Goal: Information Seeking & Learning: Compare options

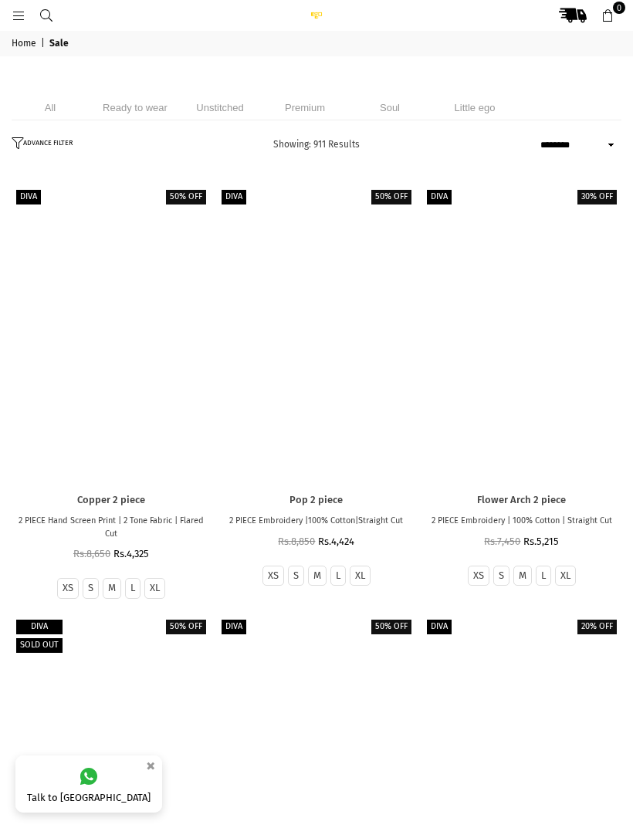
select select "******"
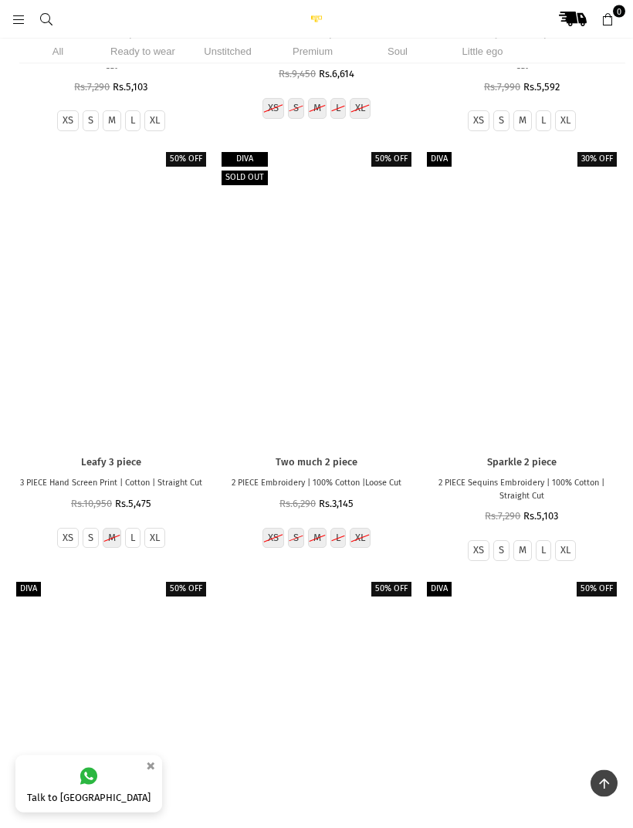
scroll to position [4690, 0]
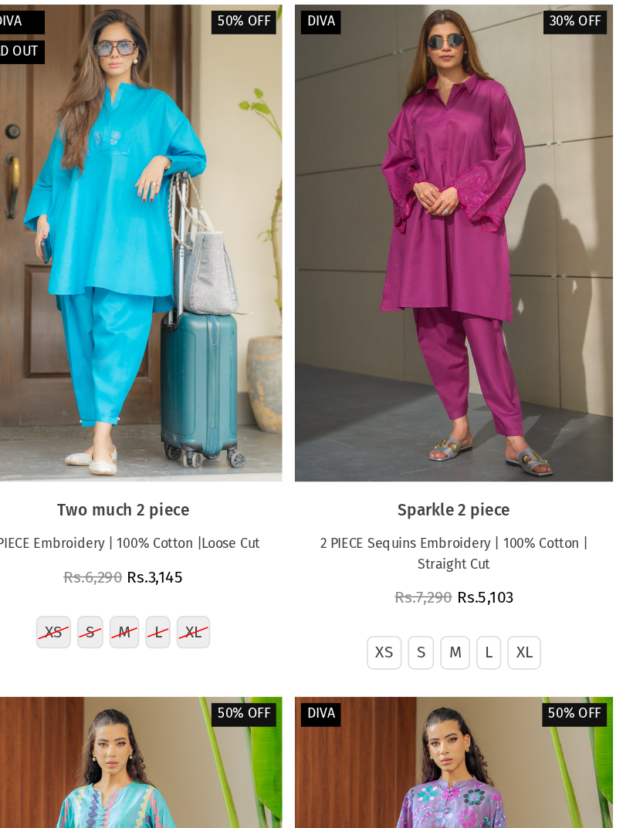
click at [423, 277] on div at bounding box center [522, 295] width 198 height 296
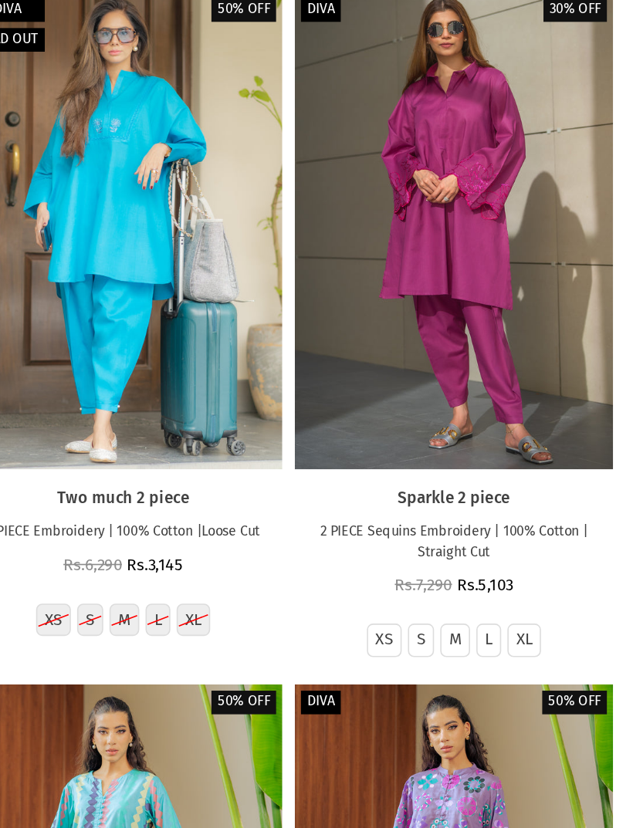
scroll to position [4551, 0]
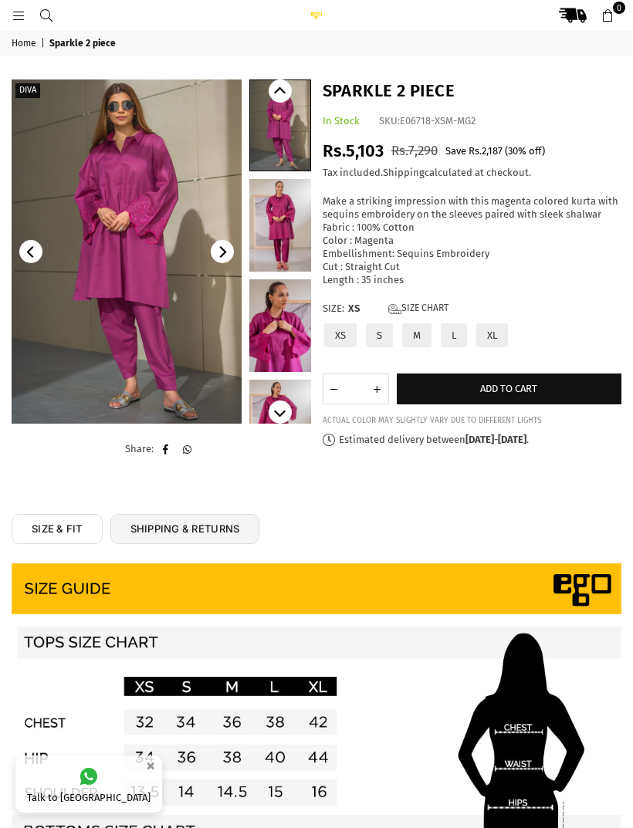
click at [455, 303] on label "Size: XS Size Chart" at bounding box center [472, 309] width 299 height 13
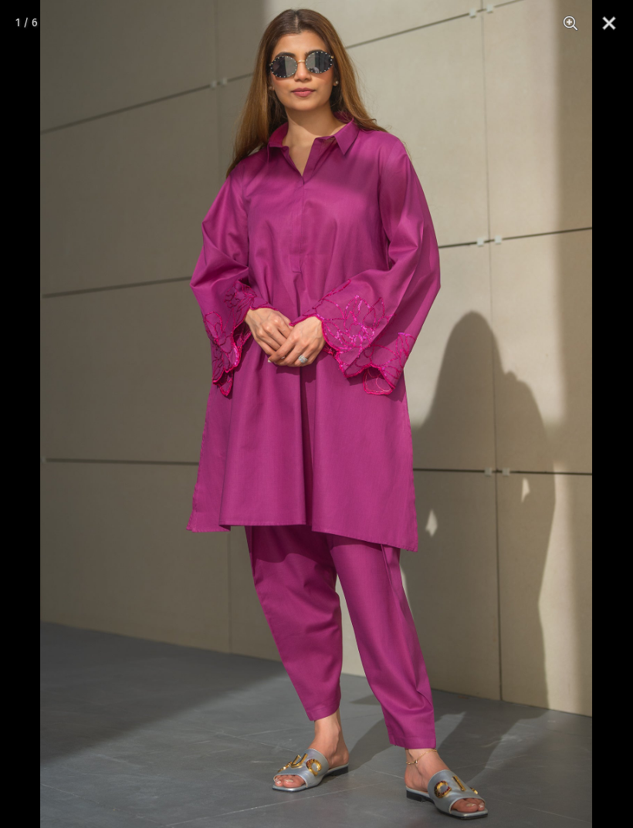
click at [615, 22] on button "Close" at bounding box center [609, 23] width 39 height 46
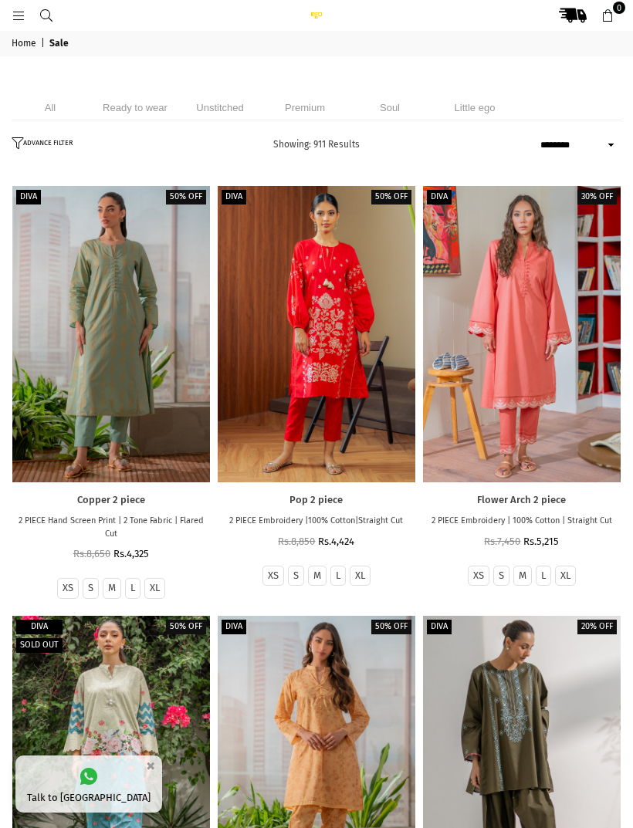
select select "******"
click at [227, 104] on li "Unstitched" at bounding box center [219, 107] width 77 height 25
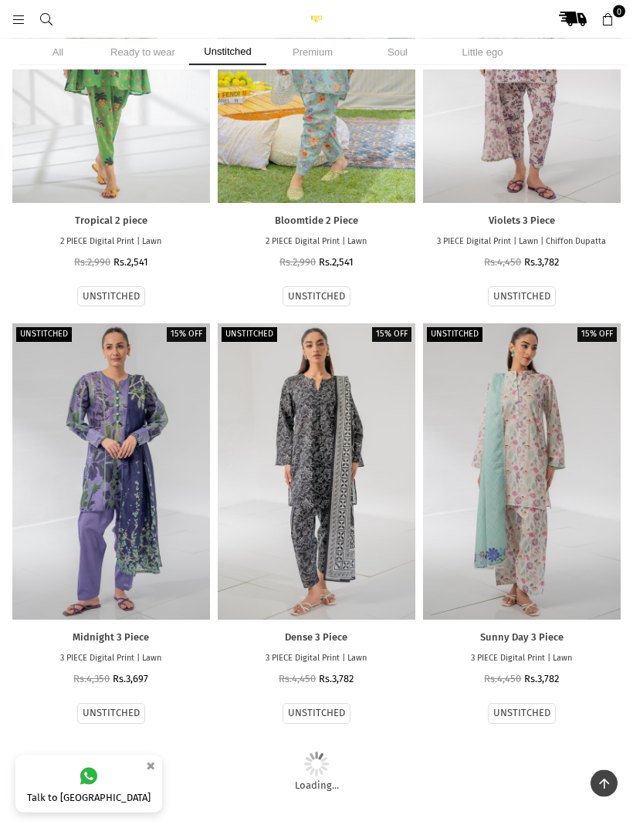
scroll to position [5249, 0]
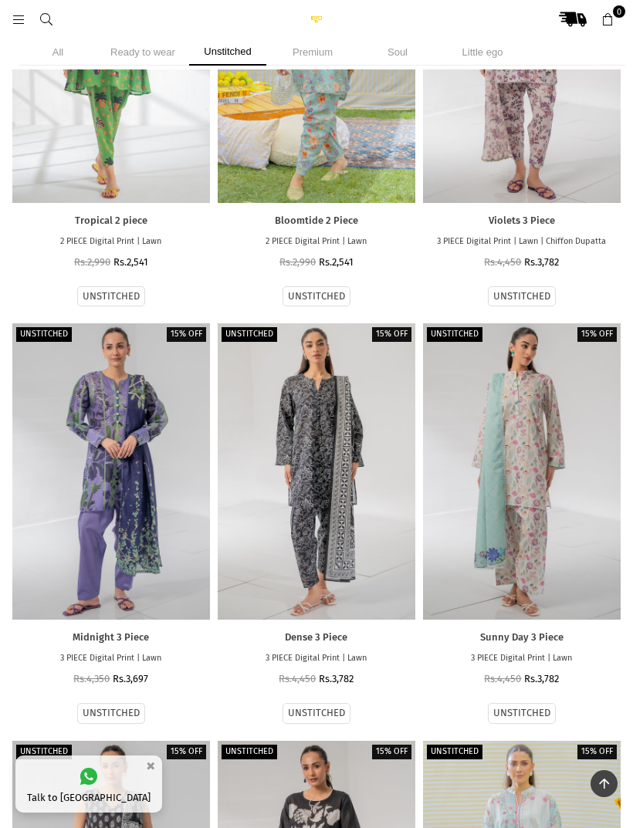
click at [336, 144] on div at bounding box center [317, 55] width 198 height 296
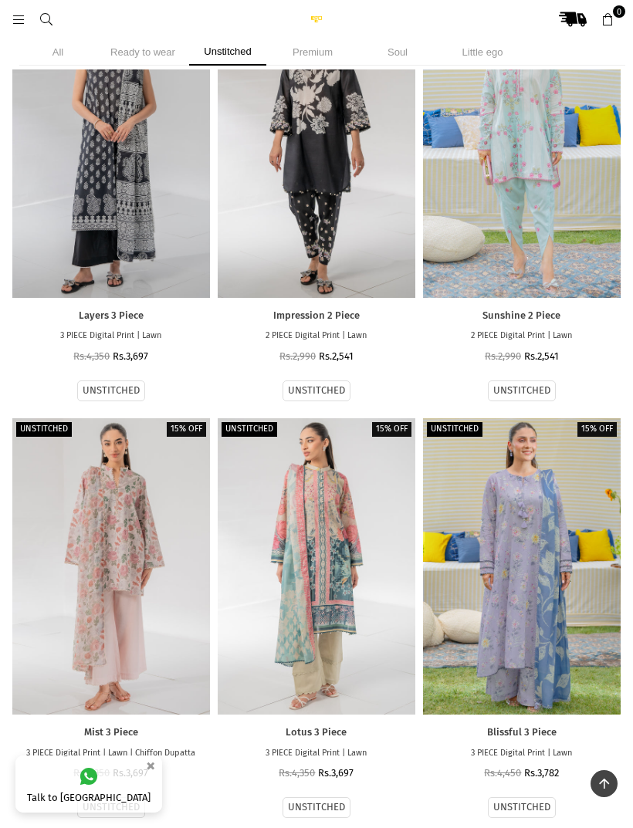
scroll to position [6229, 0]
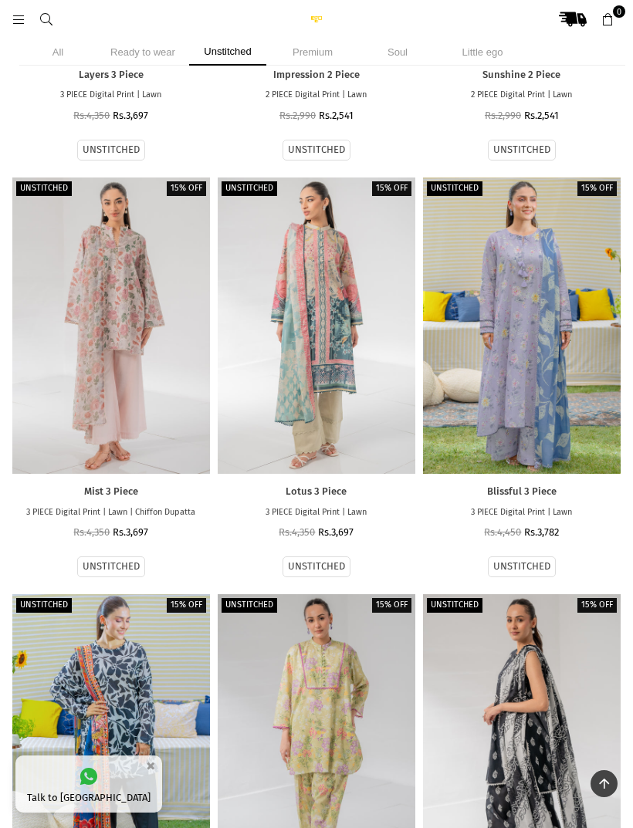
click at [108, 202] on div at bounding box center [111, 326] width 198 height 296
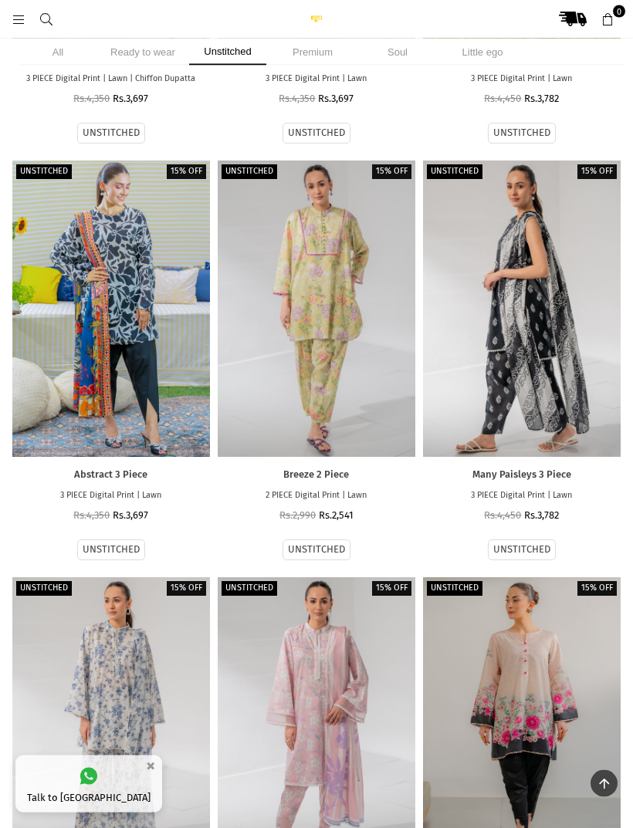
scroll to position [6667, 0]
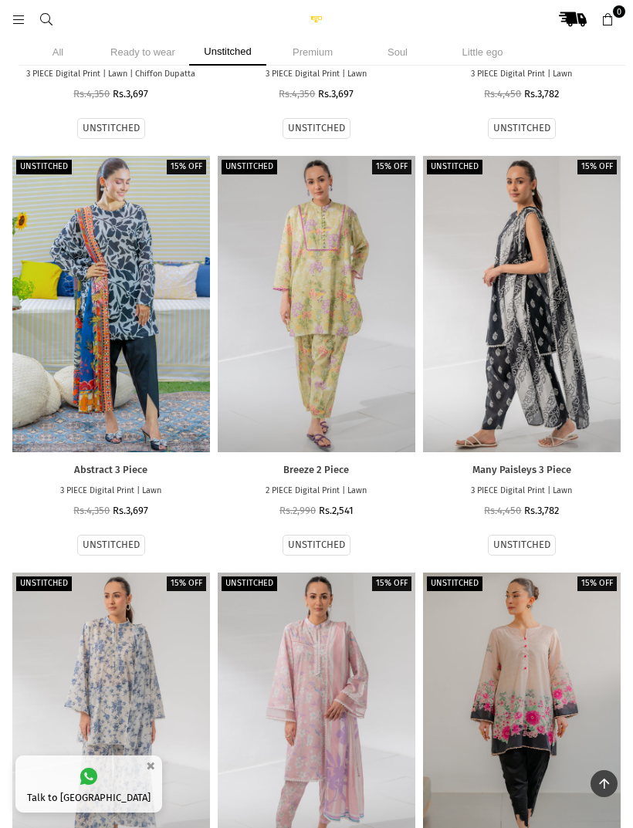
click at [263, 191] on div at bounding box center [317, 304] width 198 height 296
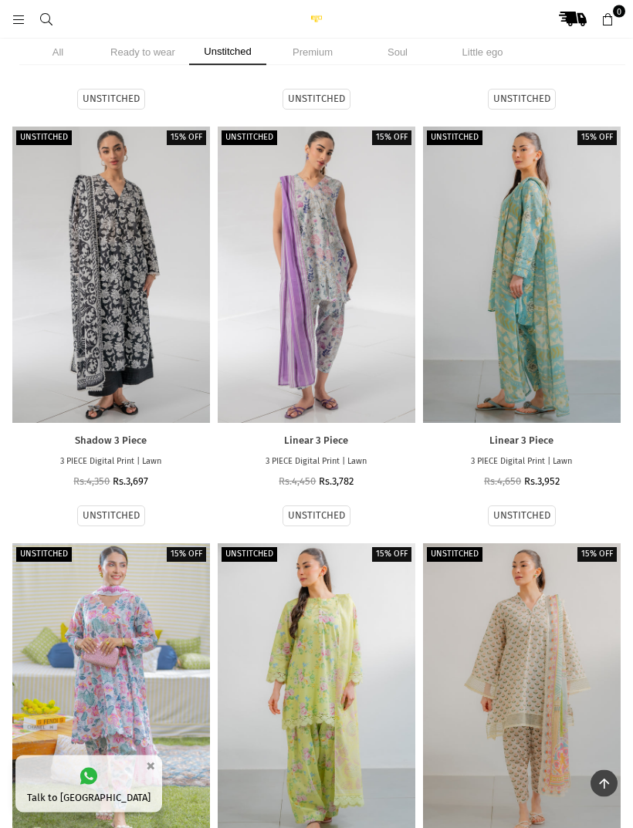
scroll to position [7538, 0]
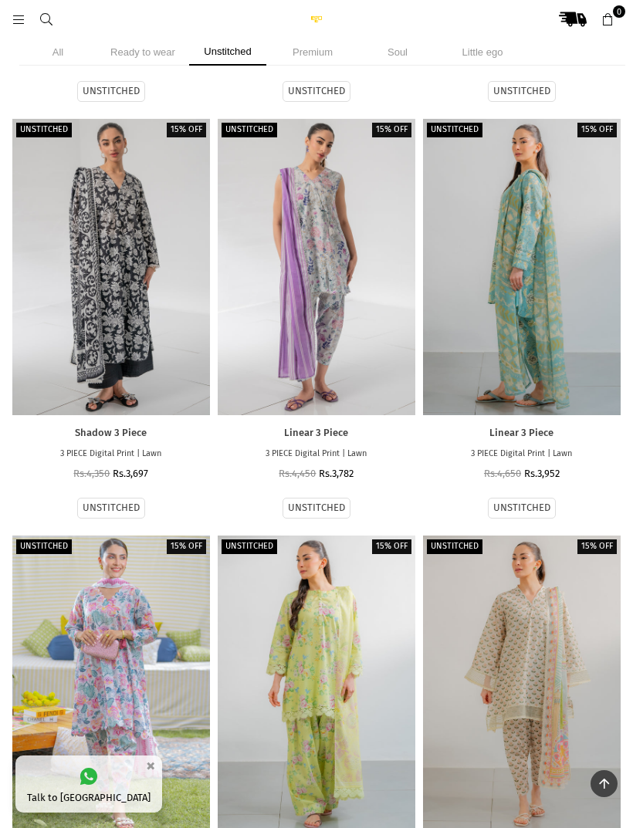
click at [279, 150] on div at bounding box center [317, 267] width 198 height 296
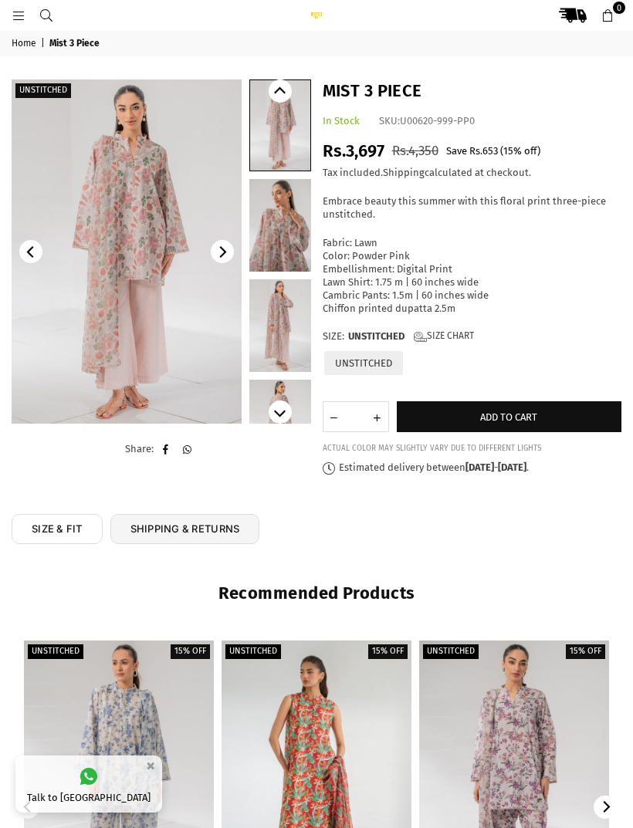
click at [108, 142] on img at bounding box center [127, 251] width 230 height 344
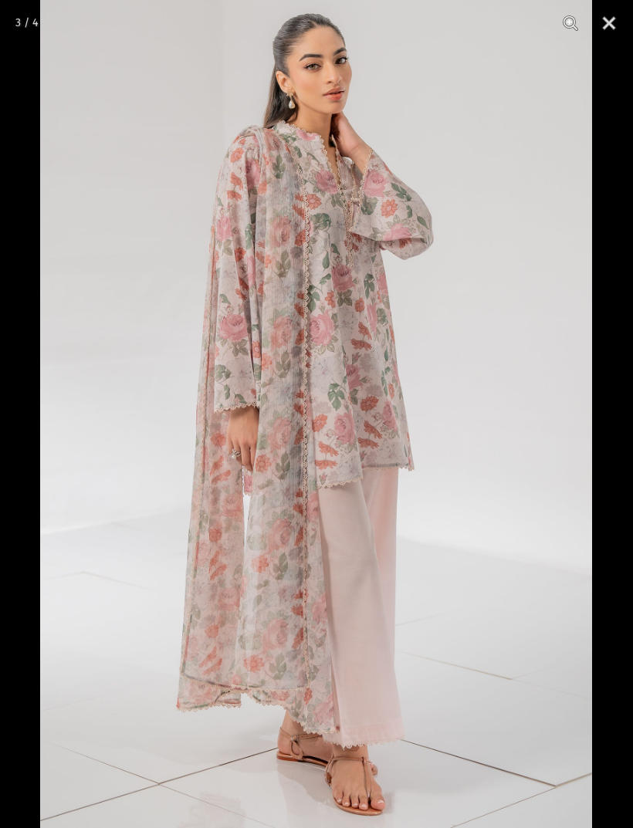
click at [608, 22] on button "Close" at bounding box center [609, 23] width 39 height 46
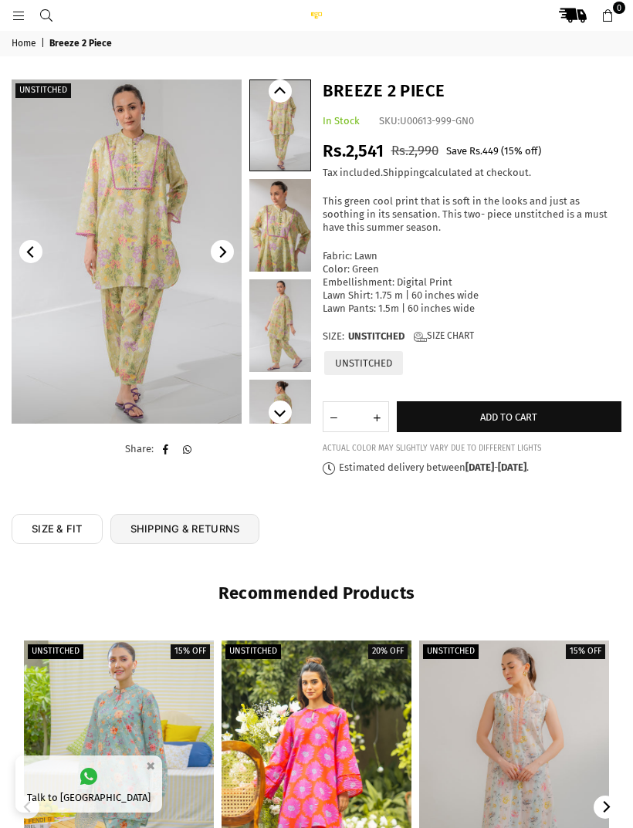
click at [112, 171] on img at bounding box center [127, 251] width 230 height 344
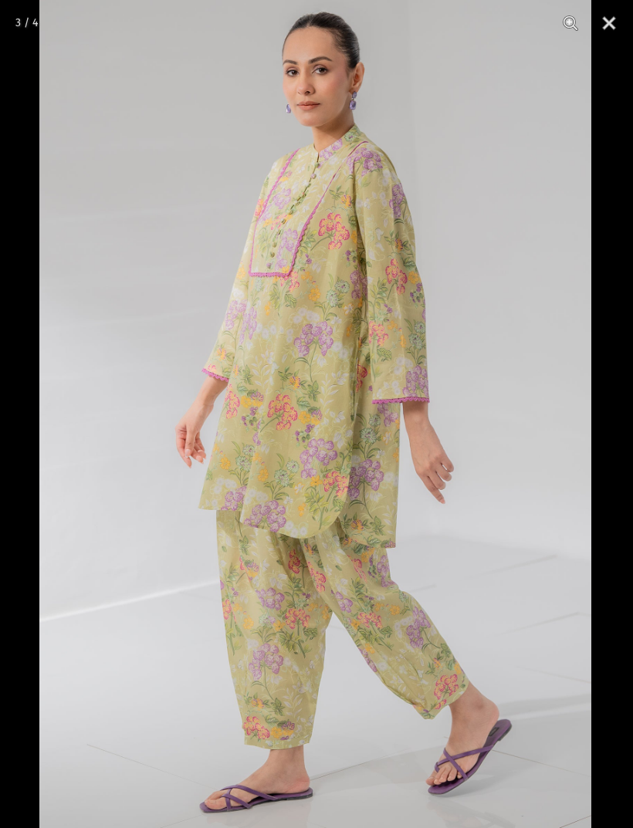
click at [624, 15] on button "Close" at bounding box center [609, 23] width 39 height 46
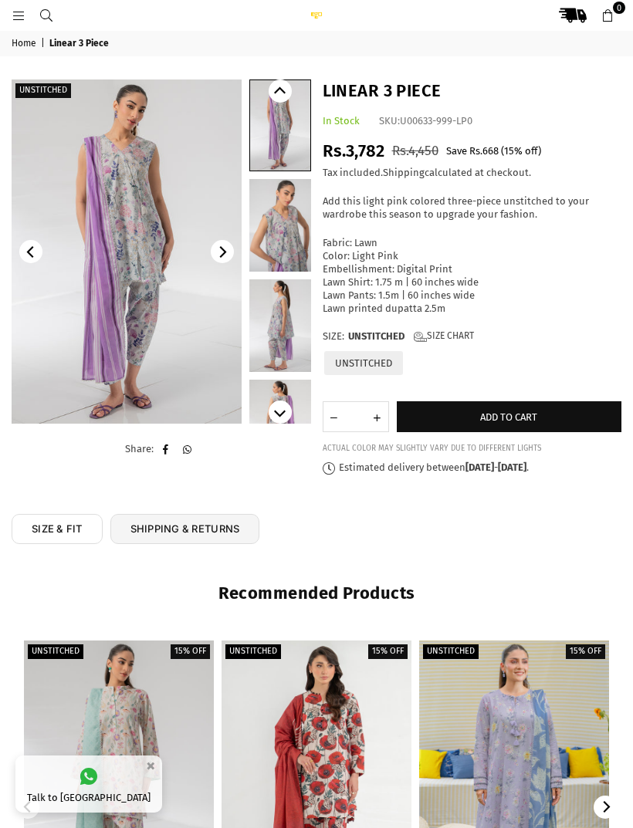
click at [78, 151] on img at bounding box center [127, 251] width 230 height 344
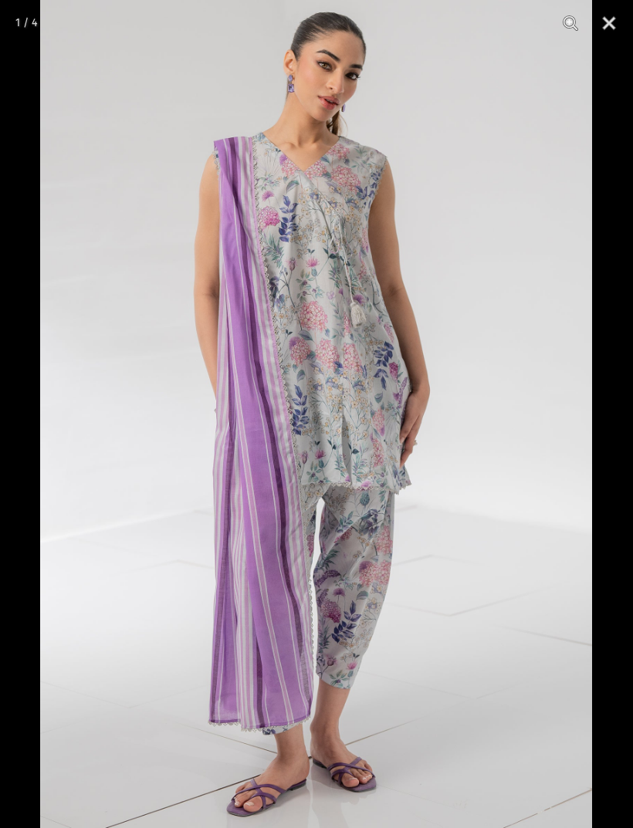
click at [615, 19] on button "Close" at bounding box center [609, 23] width 39 height 46
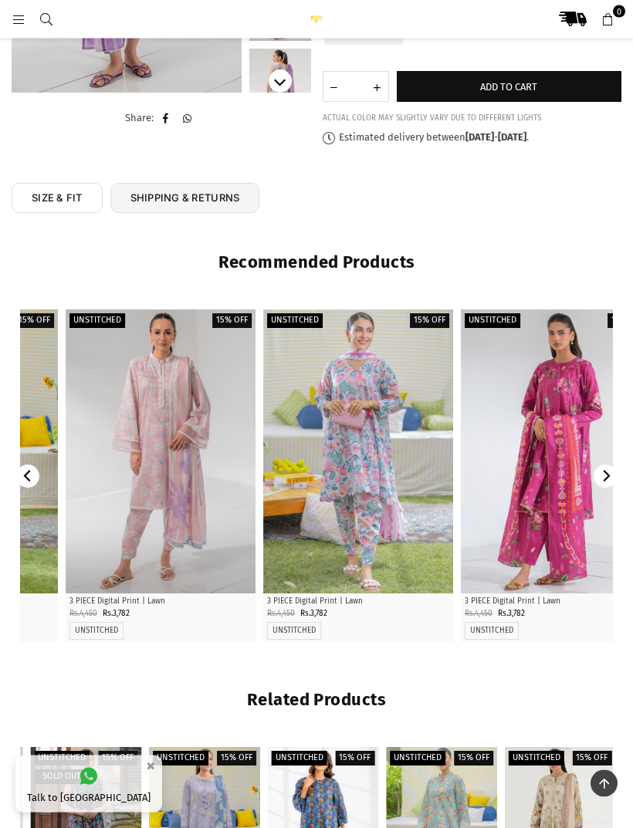
scroll to position [339, 0]
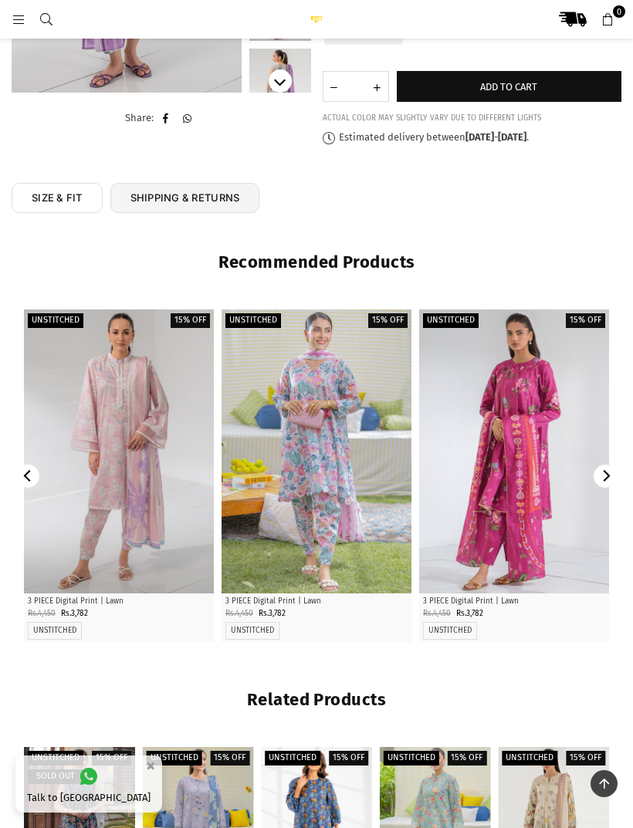
click at [533, 520] on div at bounding box center [514, 451] width 190 height 285
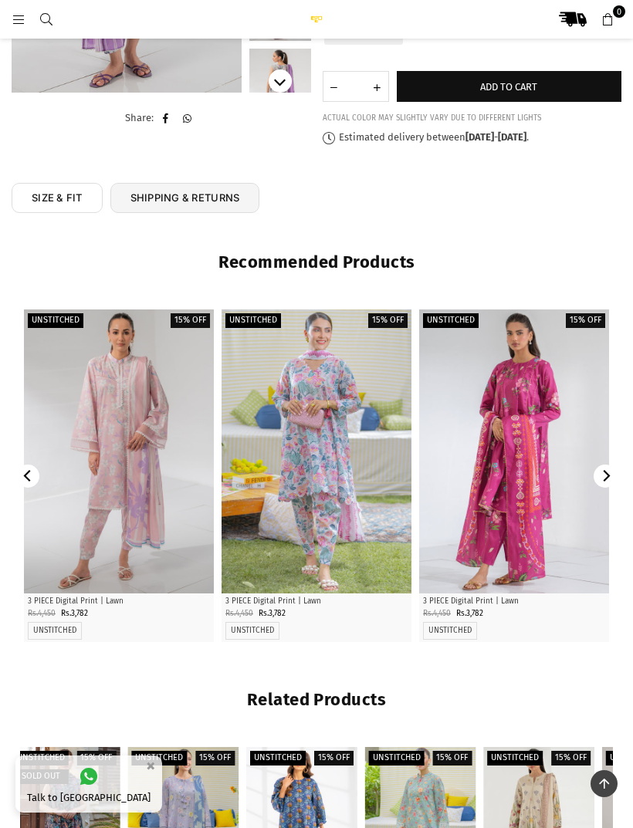
scroll to position [388, 0]
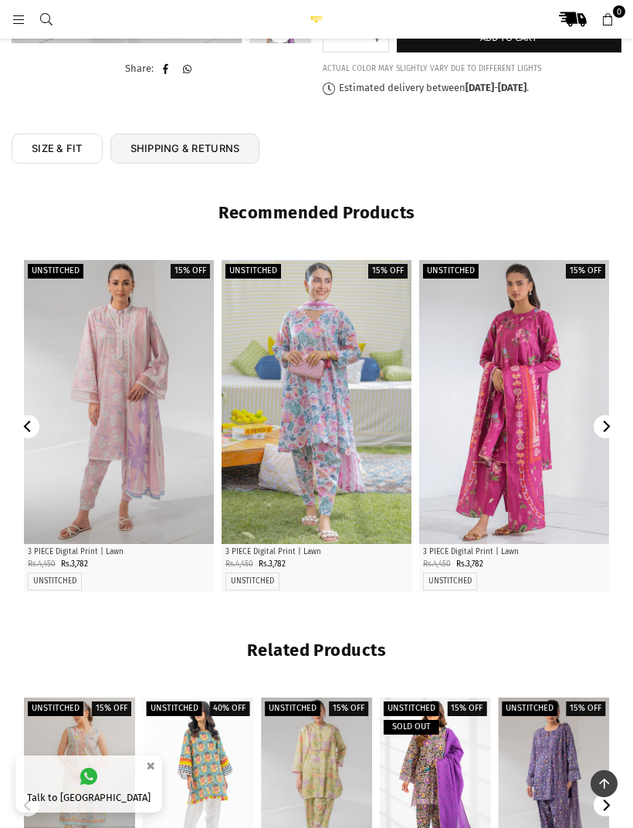
click at [344, 369] on div at bounding box center [316, 402] width 190 height 285
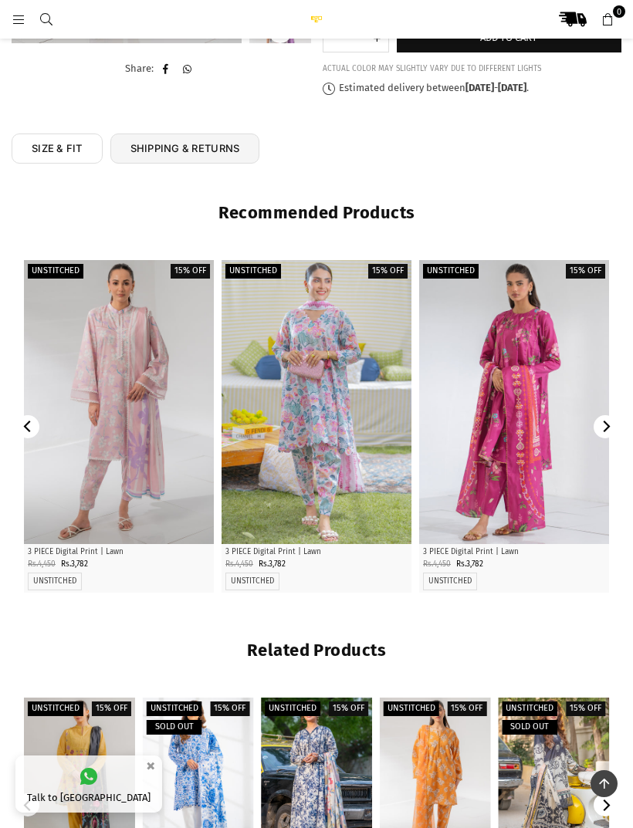
click at [0, 672] on div "SIZE & FIT SHIPPING & RETURNS SIZE & FIT SHIPPING & RETURNS The Return/Exchange…" at bounding box center [316, 527] width 633 height 787
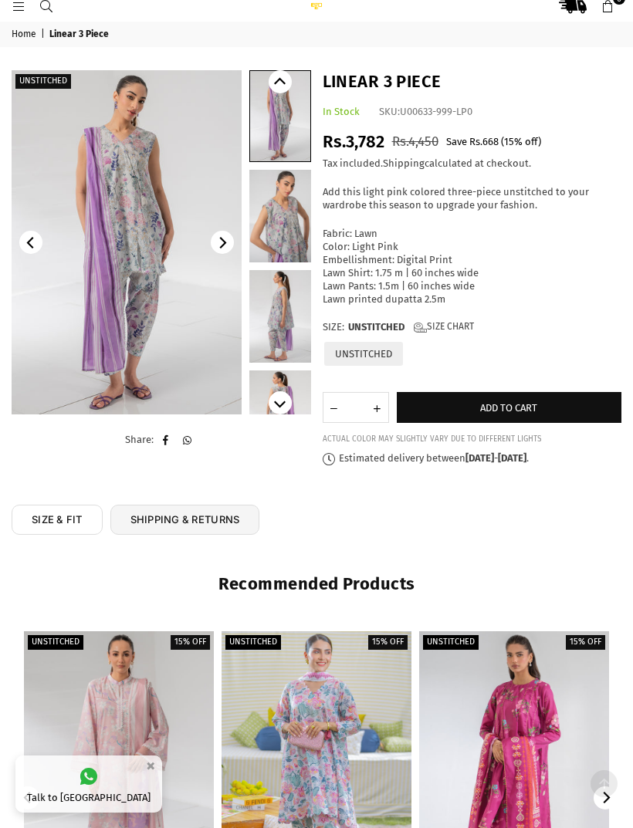
scroll to position [0, 0]
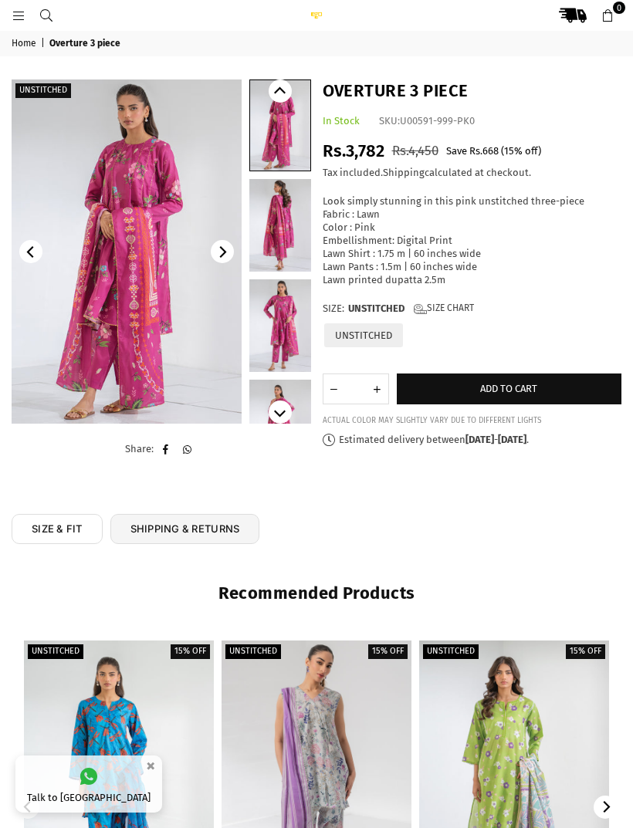
click at [79, 316] on img at bounding box center [127, 251] width 230 height 344
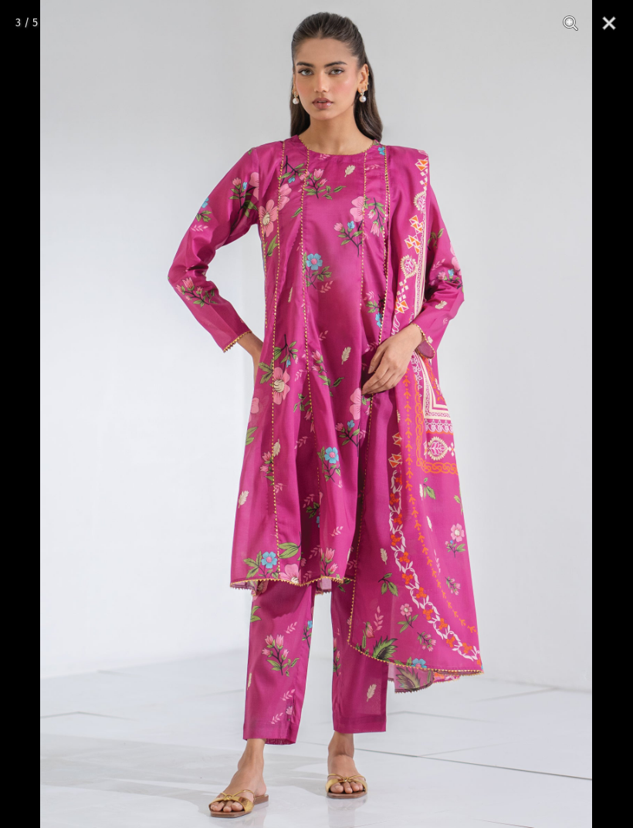
click at [619, 27] on button "Close" at bounding box center [609, 23] width 39 height 46
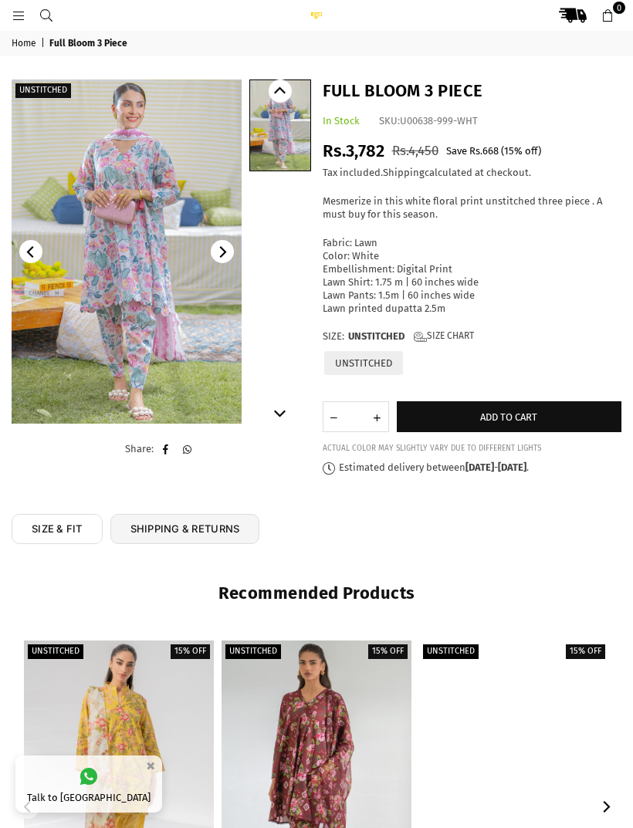
click at [174, 348] on img at bounding box center [127, 251] width 230 height 344
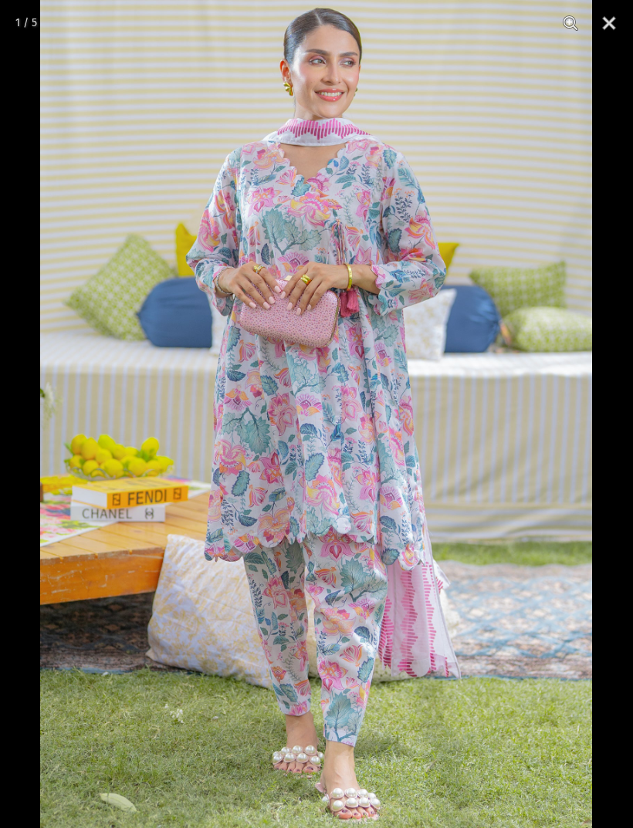
click at [624, 25] on button "Close" at bounding box center [609, 23] width 39 height 46
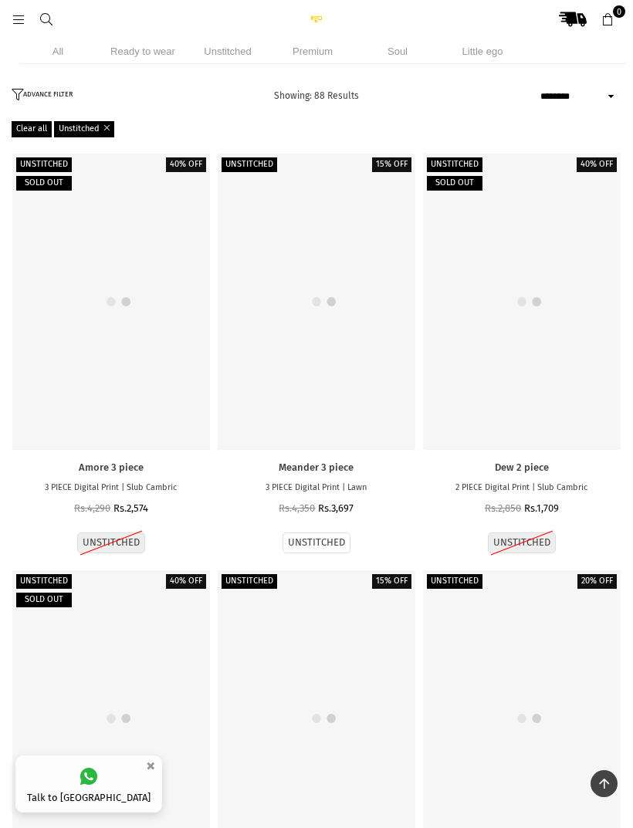
select select "******"
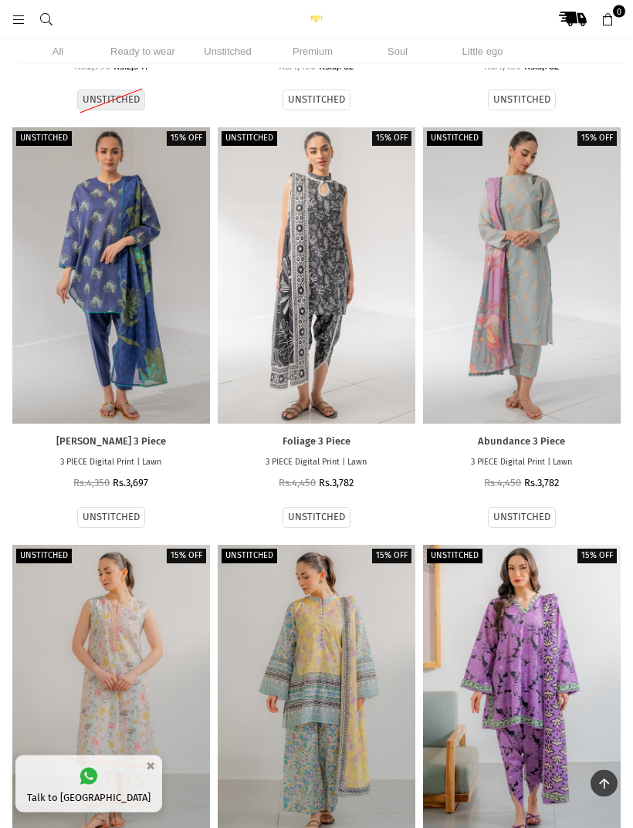
scroll to position [11320, 0]
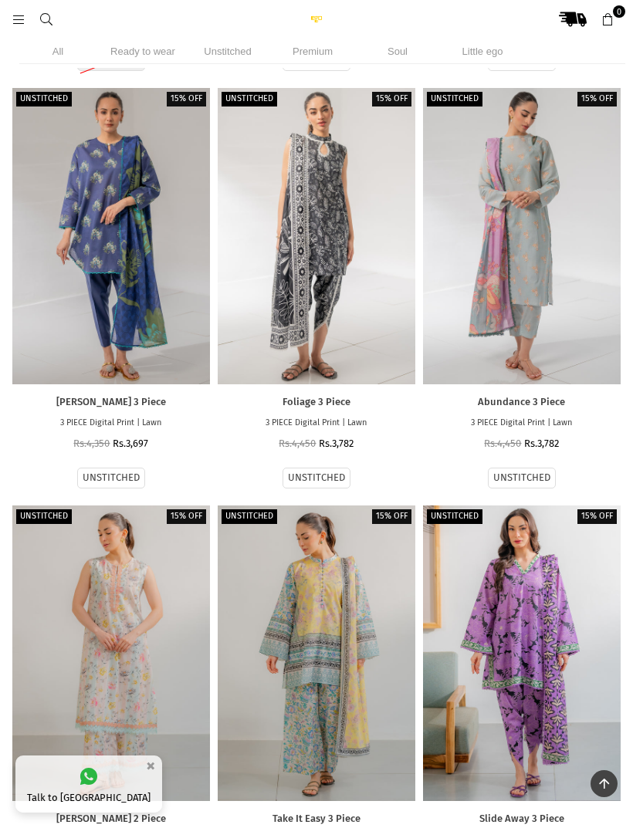
click at [360, 684] on div at bounding box center [317, 653] width 198 height 296
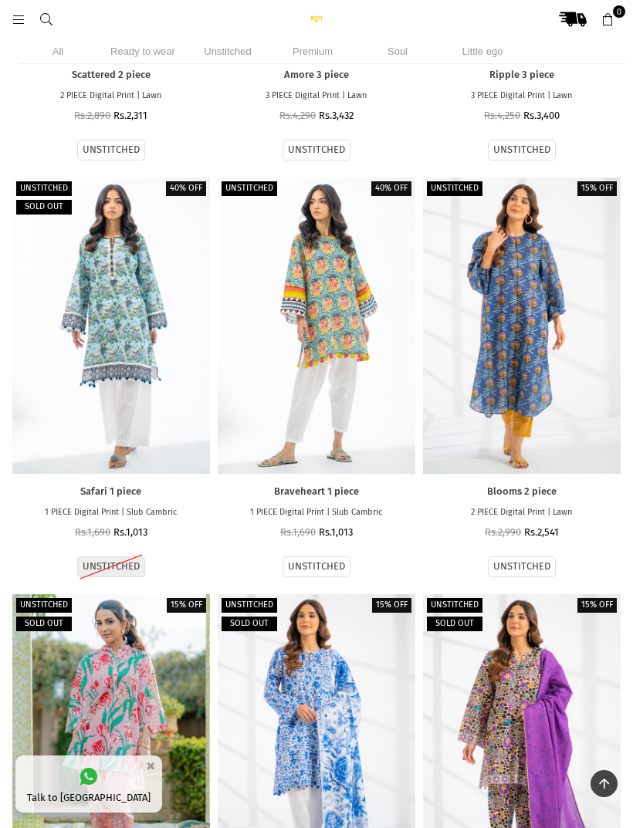
scroll to position [3727, 0]
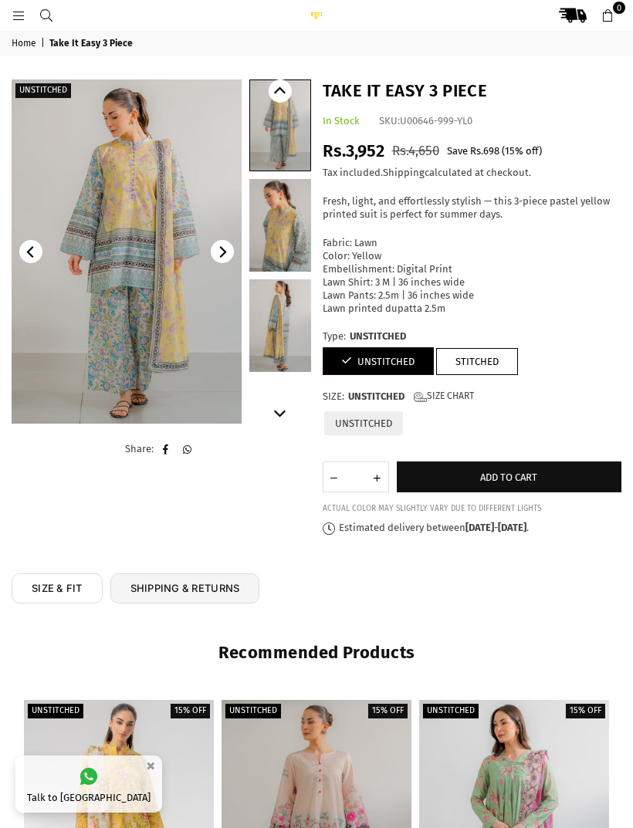
click at [184, 306] on img at bounding box center [127, 251] width 230 height 344
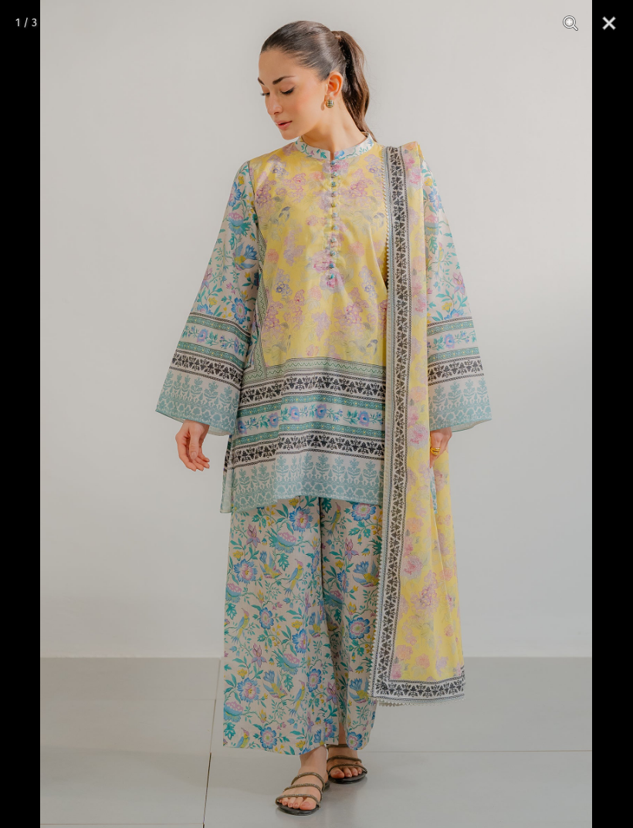
click at [621, 28] on button "Close" at bounding box center [609, 23] width 39 height 46
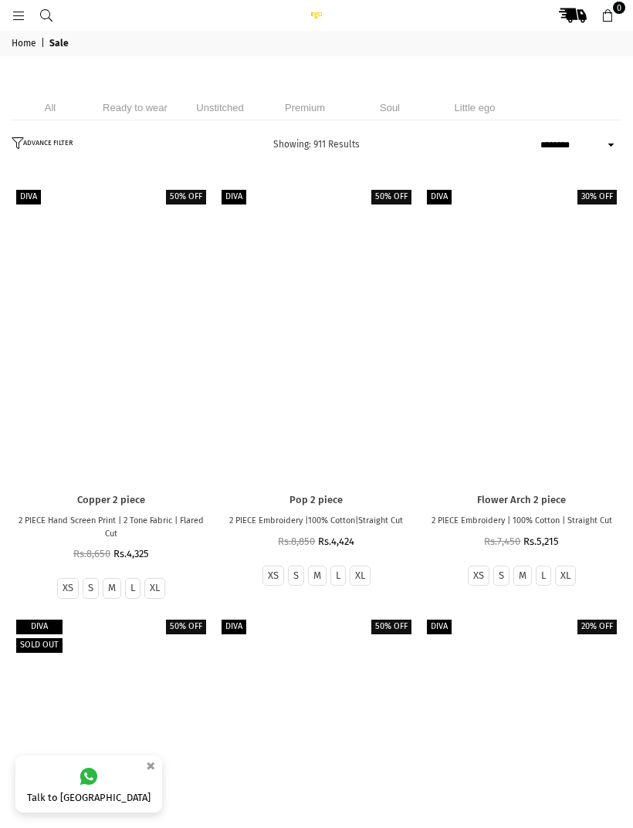
select select "******"
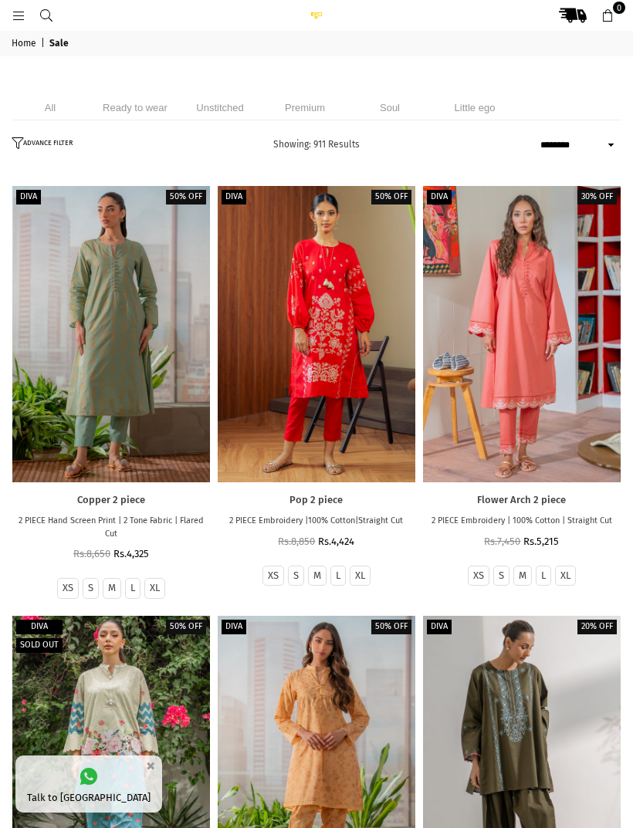
click at [223, 103] on li "Unstitched" at bounding box center [219, 107] width 77 height 25
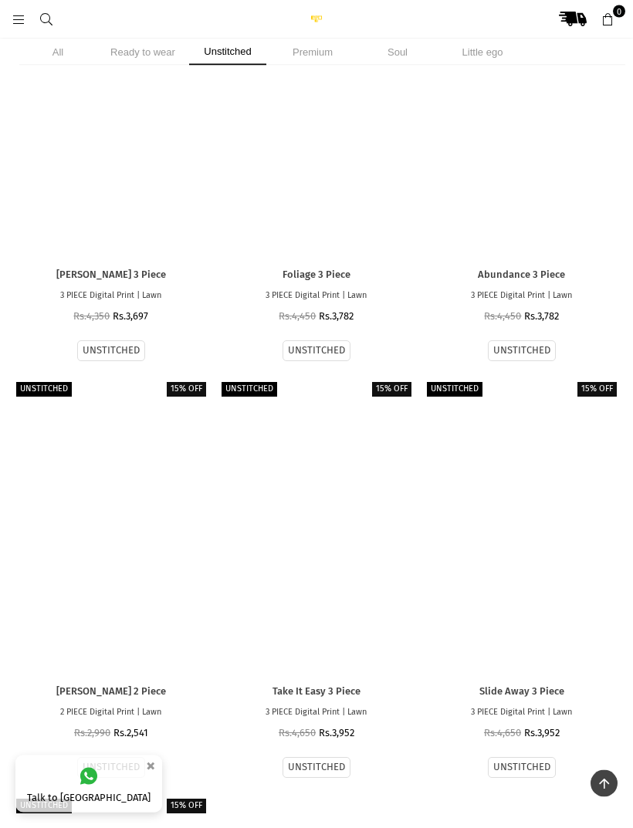
scroll to position [11441, 0]
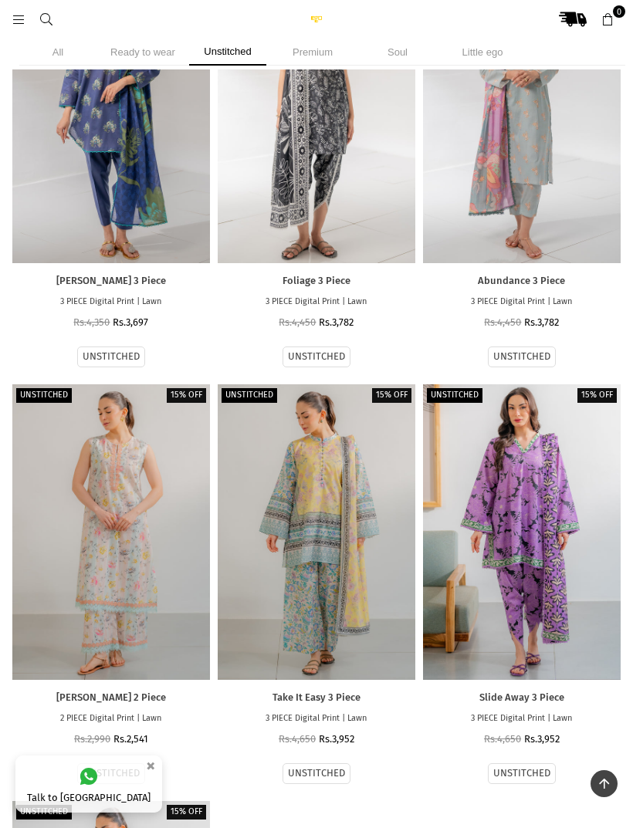
click at [319, 543] on div at bounding box center [317, 532] width 198 height 296
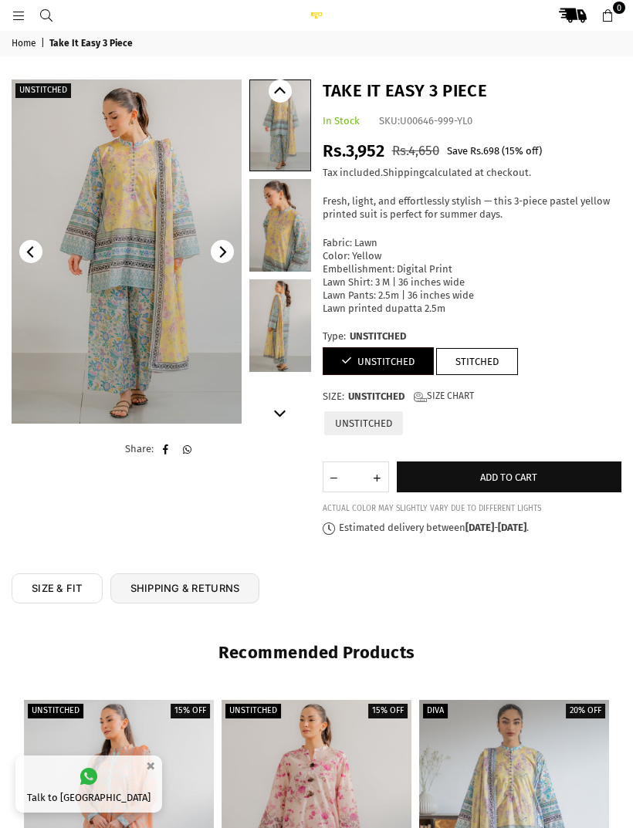
click at [499, 348] on link "STITCHED" at bounding box center [477, 361] width 82 height 27
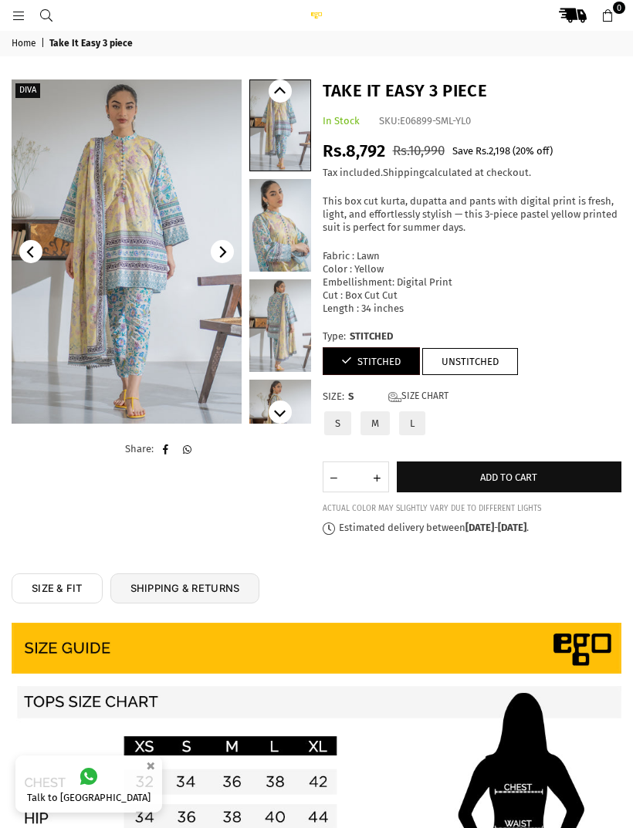
click at [166, 208] on img at bounding box center [127, 251] width 230 height 344
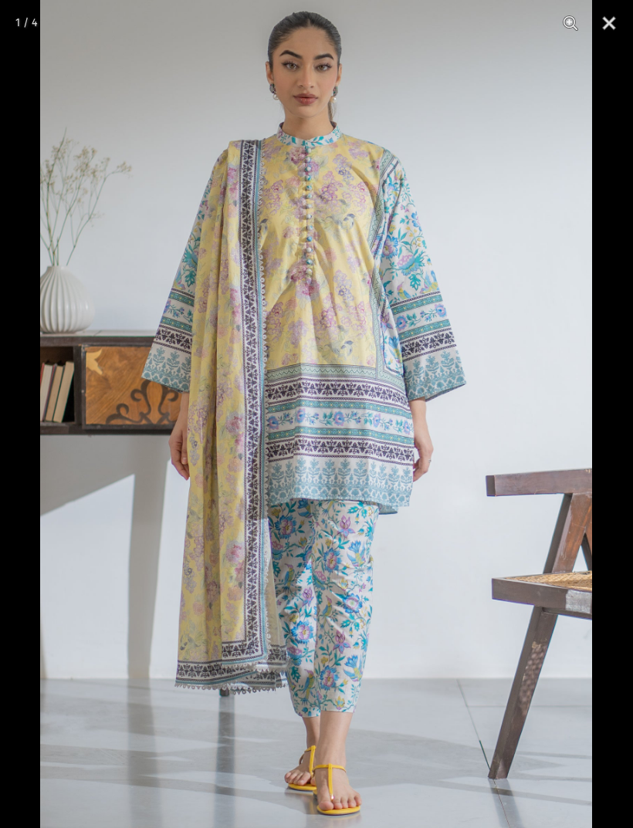
click at [617, 20] on button "Close" at bounding box center [609, 23] width 39 height 46
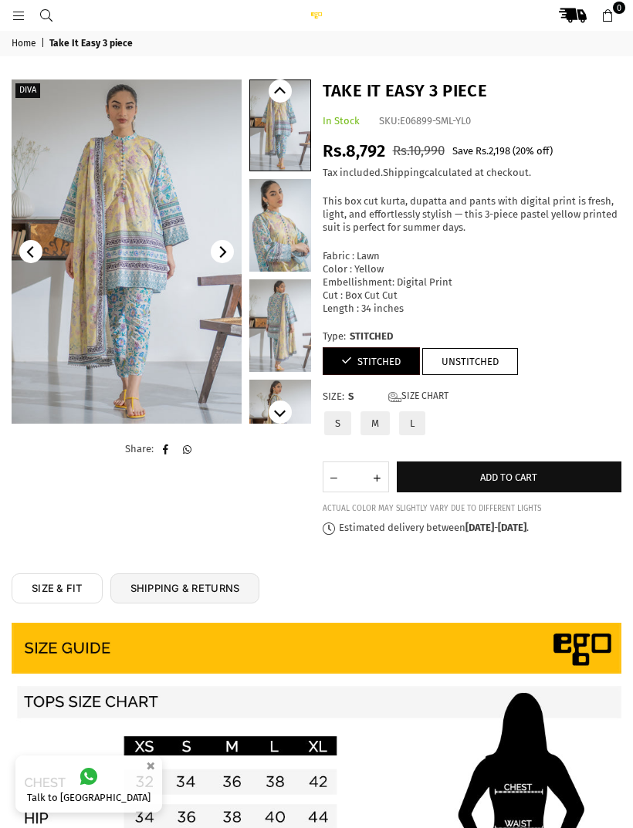
click at [391, 347] on link "STITCHED" at bounding box center [371, 361] width 97 height 28
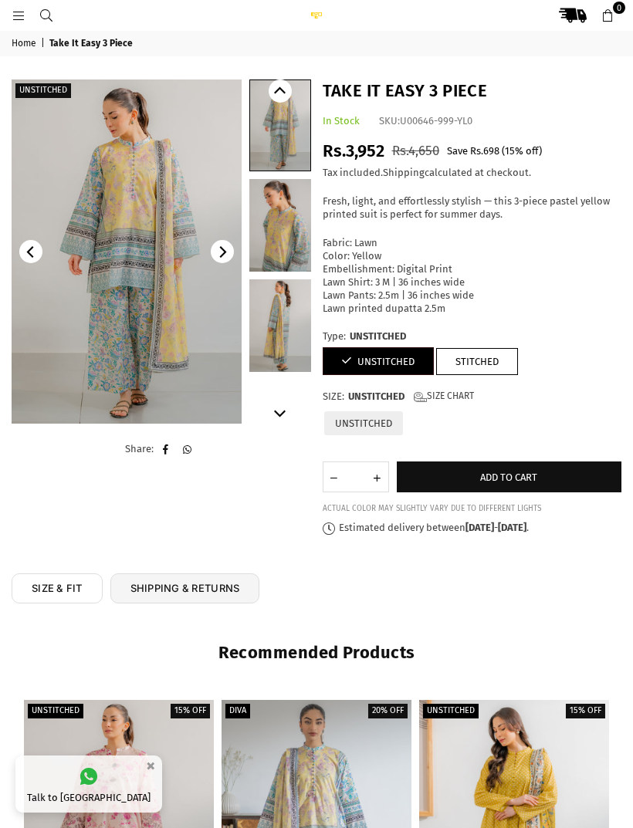
click at [285, 137] on link at bounding box center [280, 125] width 60 height 90
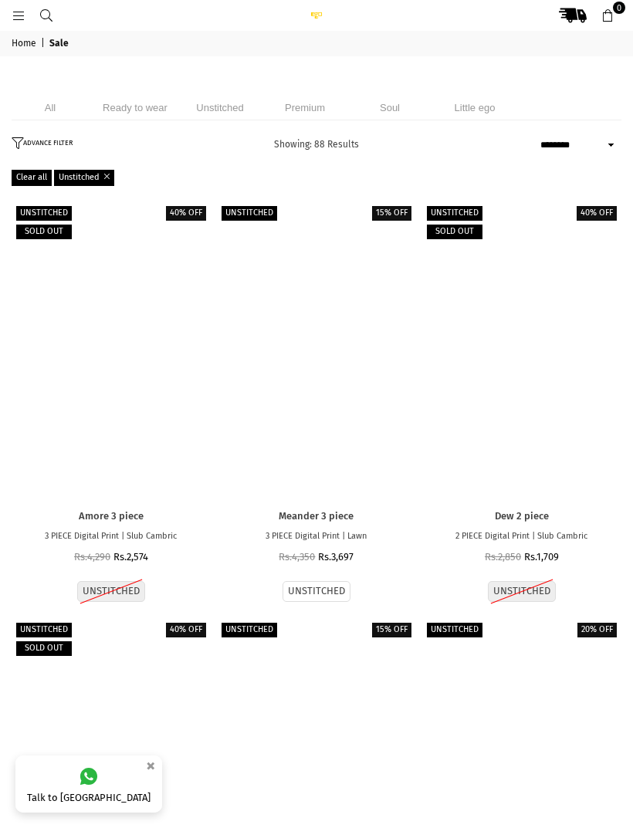
select select "******"
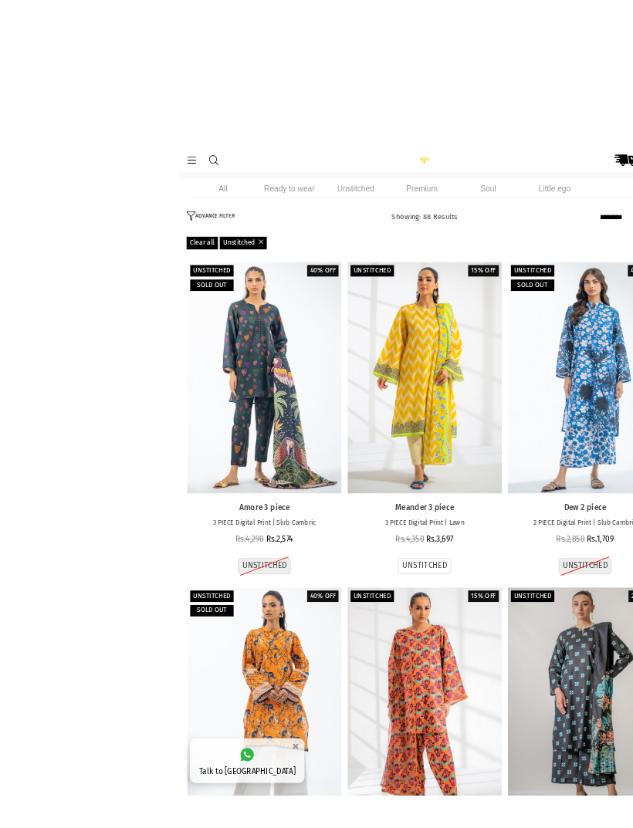
scroll to position [2, 0]
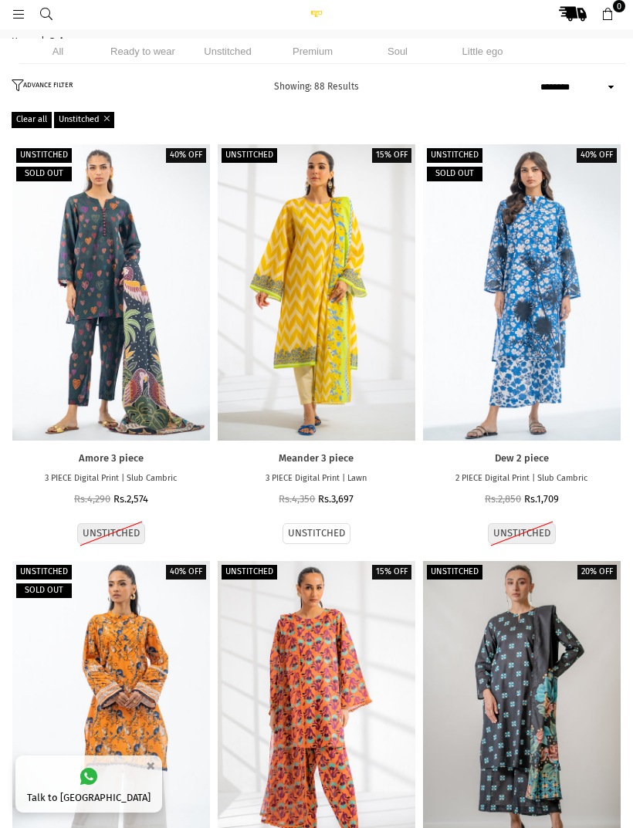
click at [146, 822] on div at bounding box center [111, 709] width 198 height 296
